Goal: Task Accomplishment & Management: Complete application form

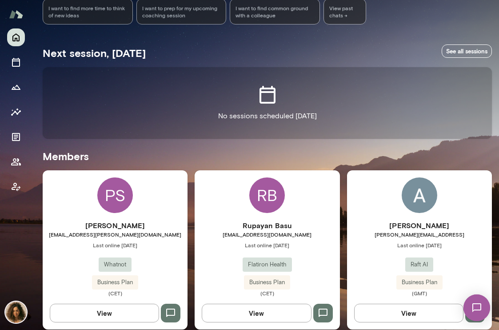
scroll to position [305, 0]
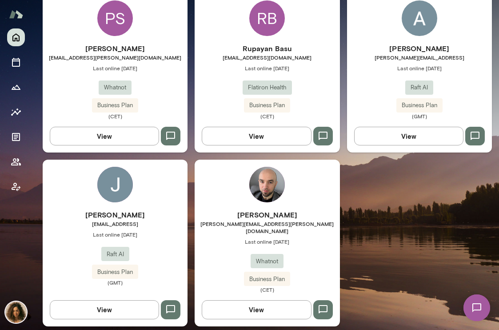
click at [462, 58] on span "[PERSON_NAME][EMAIL_ADDRESS]" at bounding box center [419, 57] width 145 height 7
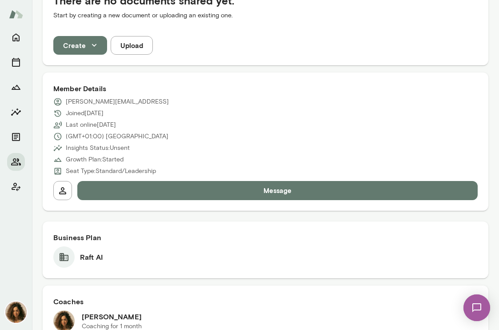
scroll to position [227, 0]
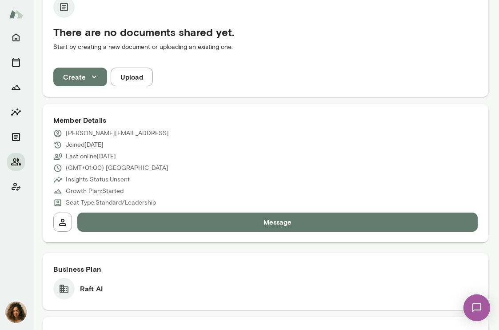
click at [89, 78] on icon "button" at bounding box center [94, 77] width 10 height 10
click at [89, 78] on div at bounding box center [249, 165] width 499 height 330
click at [141, 77] on button "Upload" at bounding box center [132, 77] width 42 height 19
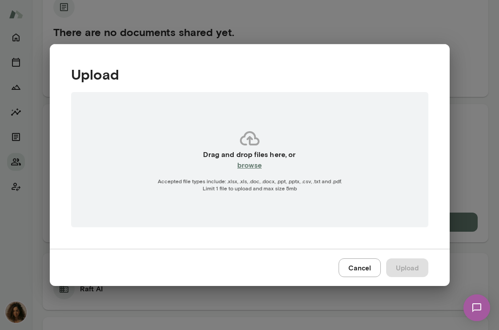
click at [361, 269] on button "Cancel" at bounding box center [360, 267] width 42 height 19
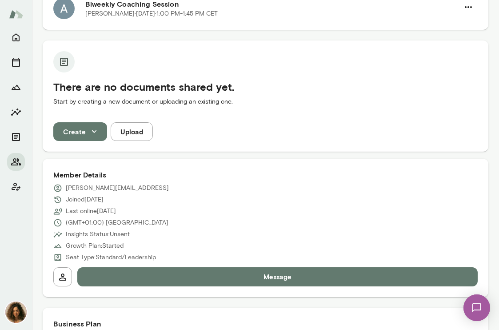
scroll to position [51, 0]
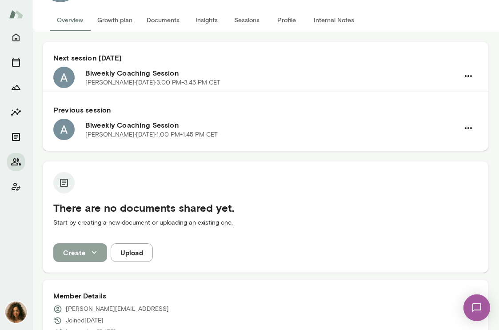
click at [66, 258] on button "Create" at bounding box center [80, 252] width 54 height 19
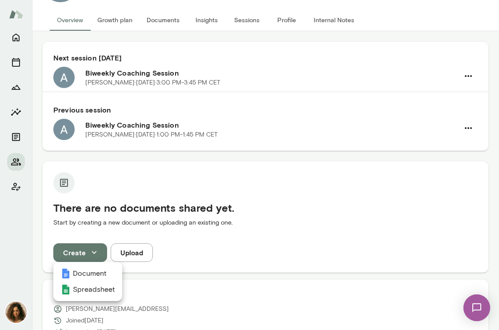
click at [58, 186] on div at bounding box center [249, 165] width 499 height 330
click at [75, 241] on div "There are no documents shared yet. Start by creating a new document or uploadin…" at bounding box center [266, 203] width 446 height 85
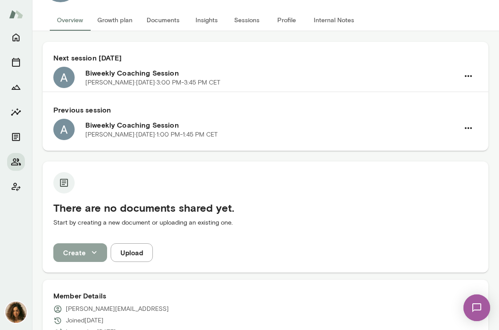
click at [78, 245] on button "Create" at bounding box center [80, 252] width 54 height 19
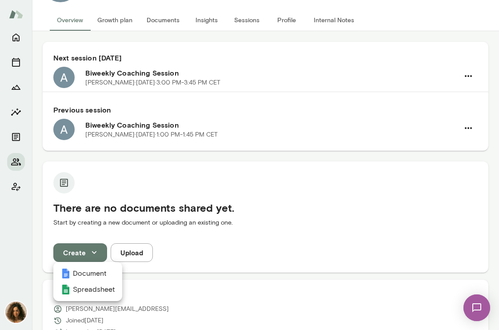
click at [90, 266] on li "Document" at bounding box center [87, 274] width 69 height 16
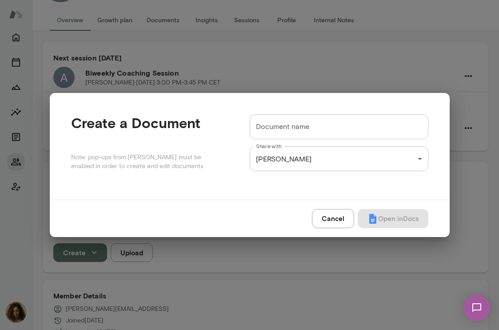
click at [402, 145] on form "**********" at bounding box center [339, 146] width 179 height 64
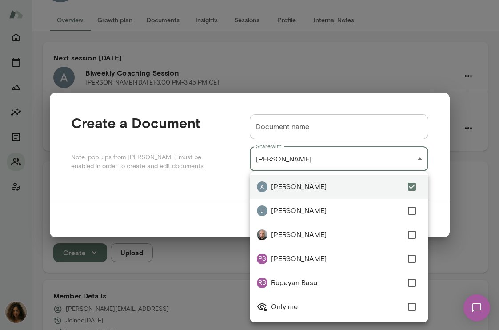
click at [416, 0] on div "Akarsh Khatagalli Engineering Team Lead, Raft AI (GMT+01:00) London Overview Gr…" at bounding box center [249, 0] width 499 height 0
click at [416, 157] on div at bounding box center [249, 165] width 499 height 330
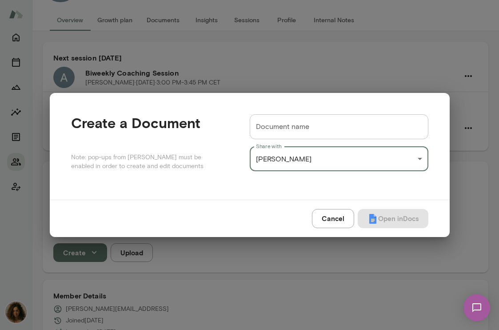
click at [330, 221] on button "Cancel" at bounding box center [333, 218] width 42 height 19
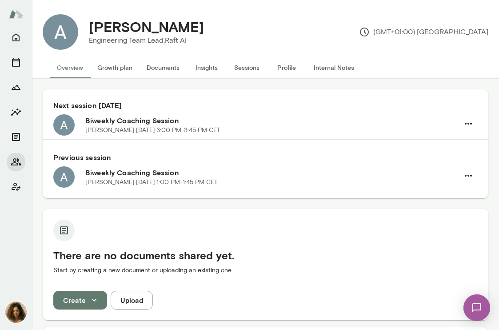
scroll to position [0, 0]
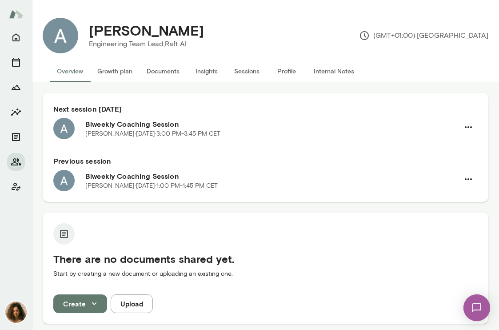
click at [162, 73] on button "Documents" at bounding box center [163, 70] width 47 height 21
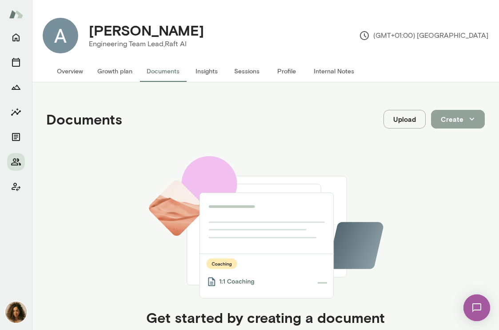
click at [467, 122] on icon "button" at bounding box center [472, 119] width 10 height 10
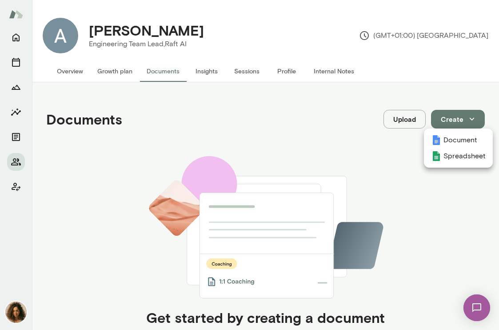
click at [467, 122] on div at bounding box center [249, 165] width 499 height 330
click at [460, 121] on button "Create" at bounding box center [458, 119] width 54 height 19
click at [456, 138] on li "Document" at bounding box center [458, 140] width 69 height 16
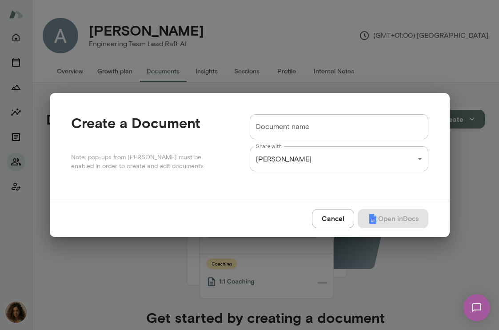
click at [302, 0] on div "**********" at bounding box center [249, 0] width 499 height 0
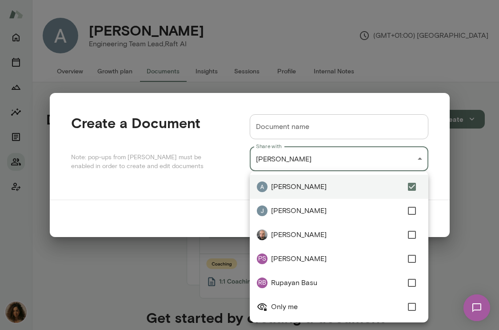
click at [302, 160] on div at bounding box center [249, 165] width 499 height 330
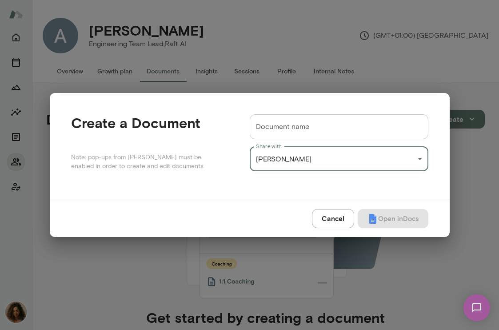
click at [340, 218] on button "Cancel" at bounding box center [333, 218] width 42 height 19
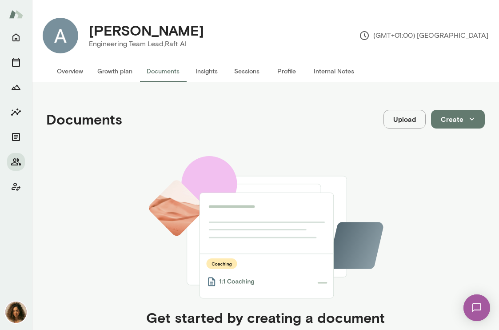
click at [412, 217] on div "Get started by creating a document Use documents to keep notes on your personal…" at bounding box center [265, 256] width 439 height 200
click at [459, 116] on button "Create" at bounding box center [458, 119] width 54 height 19
click at [459, 116] on div at bounding box center [249, 165] width 499 height 330
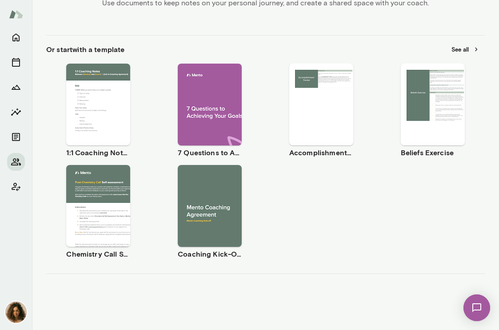
scroll to position [340, 0]
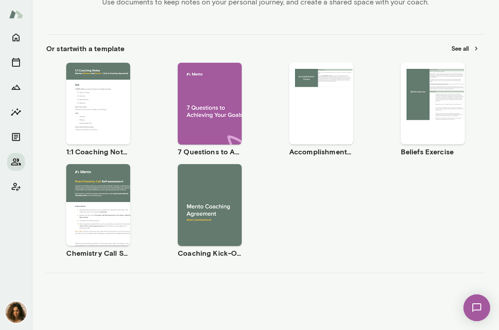
click at [88, 97] on span "Use template" at bounding box center [104, 96] width 32 height 7
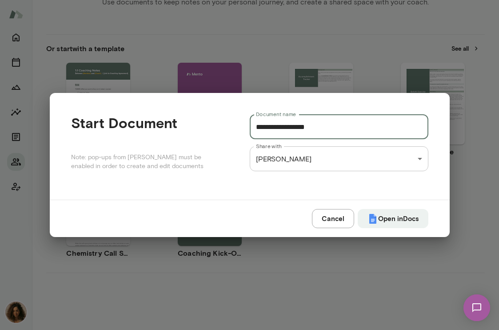
click at [258, 125] on input "**********" at bounding box center [339, 126] width 179 height 25
click at [256, 125] on input "**********" at bounding box center [339, 126] width 179 height 25
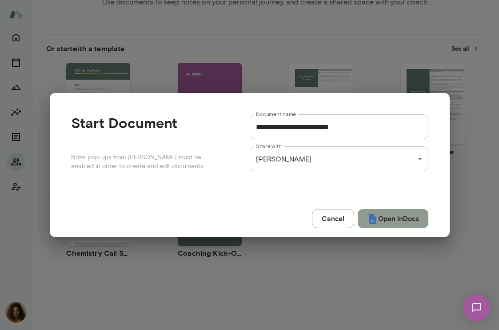
click at [376, 219] on button "Open in Docs" at bounding box center [393, 218] width 71 height 19
type input "**********"
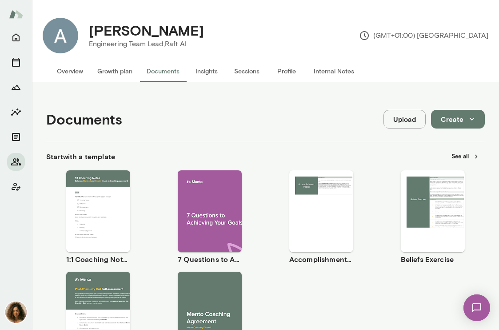
click at [267, 113] on div "Documents Upload Create" at bounding box center [265, 119] width 439 height 45
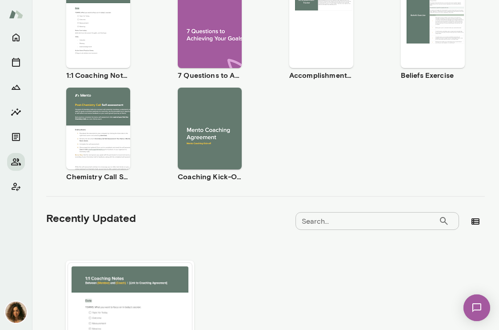
scroll to position [279, 0]
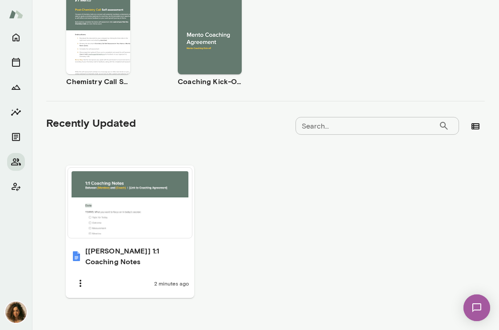
click at [362, 157] on div "[Akarsh] 1:1 Coaching Notes 2 minutes ago" at bounding box center [266, 233] width 400 height 165
click at [361, 125] on input "Search..." at bounding box center [367, 126] width 143 height 18
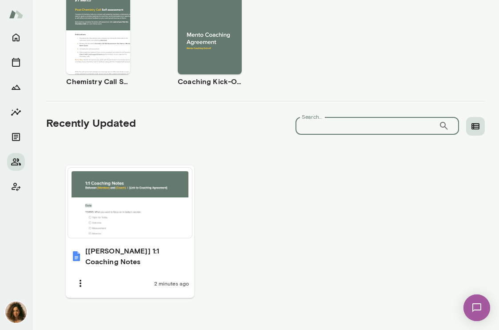
click at [471, 126] on icon "button" at bounding box center [476, 126] width 11 height 11
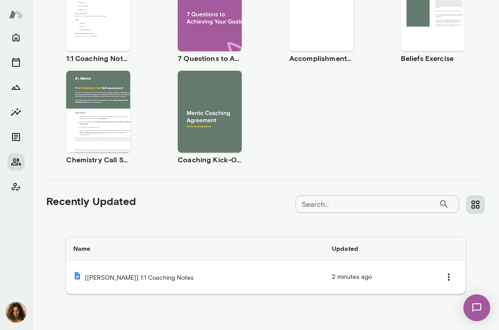
scroll to position [201, 0]
click at [457, 204] on div "Search... ​ Search..." at bounding box center [390, 204] width 189 height 19
click at [473, 205] on icon "button" at bounding box center [476, 204] width 11 height 11
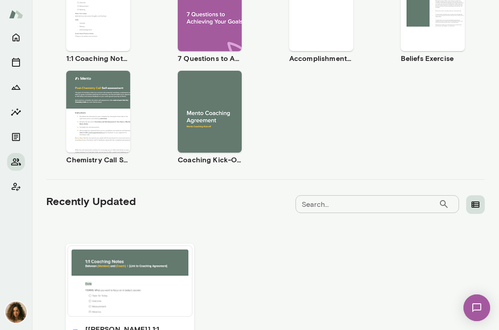
click at [473, 205] on icon "button" at bounding box center [476, 204] width 8 height 6
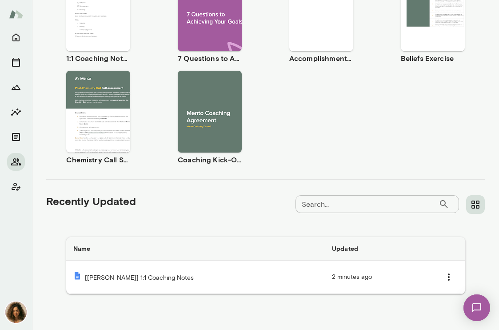
scroll to position [0, 0]
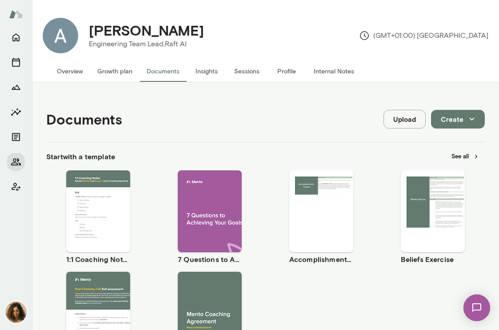
click at [448, 118] on button "Create" at bounding box center [458, 119] width 54 height 19
click at [401, 123] on div at bounding box center [249, 165] width 499 height 330
click at [401, 118] on button "Upload" at bounding box center [405, 119] width 42 height 19
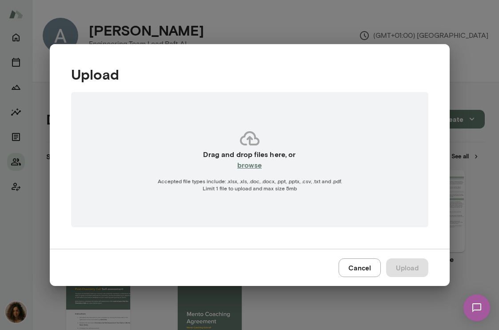
drag, startPoint x: 279, startPoint y: 182, endPoint x: 301, endPoint y: 207, distance: 33.7
click at [301, 207] on div "Drag and drop files here, or browse Accepted file types include: .xlsx, .xls, .…" at bounding box center [250, 159] width 358 height 135
click at [364, 264] on button "Cancel" at bounding box center [360, 267] width 42 height 19
